Goal: Connect with others: Connect with others

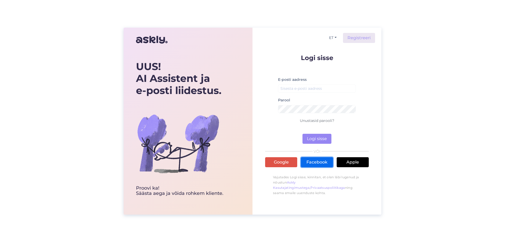
click at [318, 164] on link "Facebook" at bounding box center [317, 162] width 32 height 10
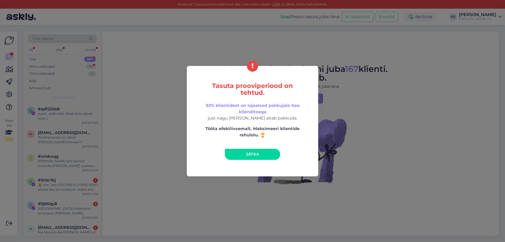
click at [263, 150] on link "Jätka" at bounding box center [252, 154] width 55 height 11
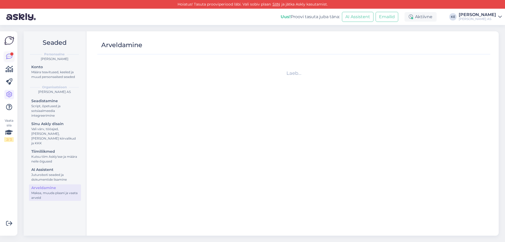
click at [11, 57] on icon at bounding box center [9, 56] width 6 height 6
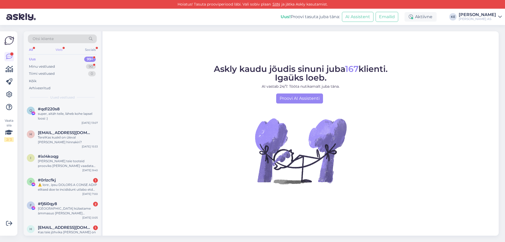
click at [58, 48] on div "Web" at bounding box center [58, 49] width 9 height 7
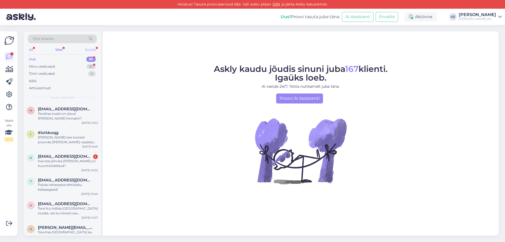
click at [89, 50] on div "Socials" at bounding box center [90, 49] width 13 height 7
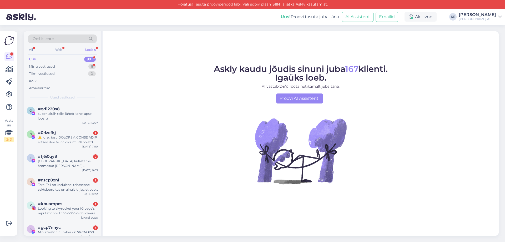
click at [32, 43] on div "Otsi kliente" at bounding box center [62, 38] width 69 height 9
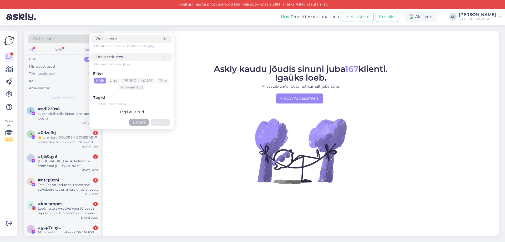
click at [31, 47] on div "All" at bounding box center [31, 49] width 6 height 7
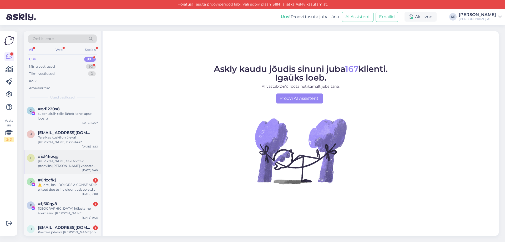
click at [63, 163] on div "[PERSON_NAME] teie tooteid prooviks [PERSON_NAME] vaadata kas meie uues kohas m…" at bounding box center [68, 163] width 60 height 9
